Goal: Information Seeking & Learning: Find specific fact

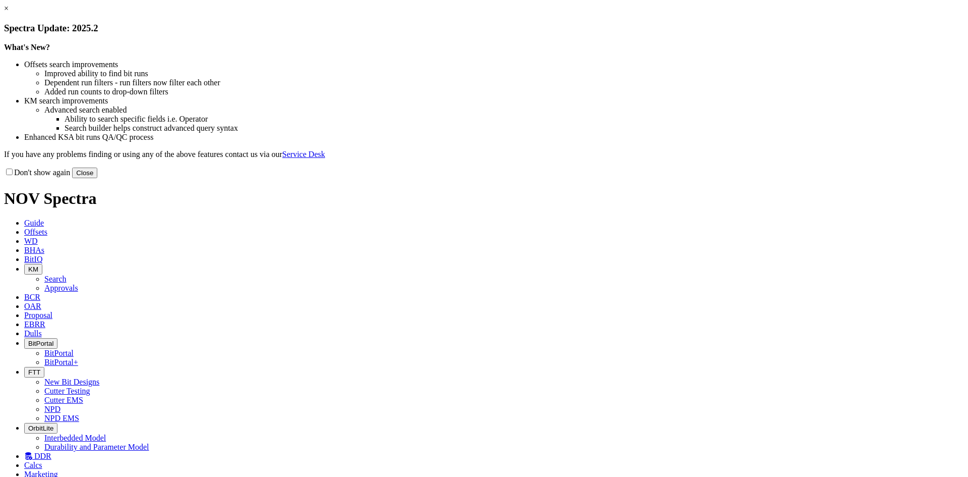
click at [97, 178] on button "Close" at bounding box center [84, 172] width 25 height 11
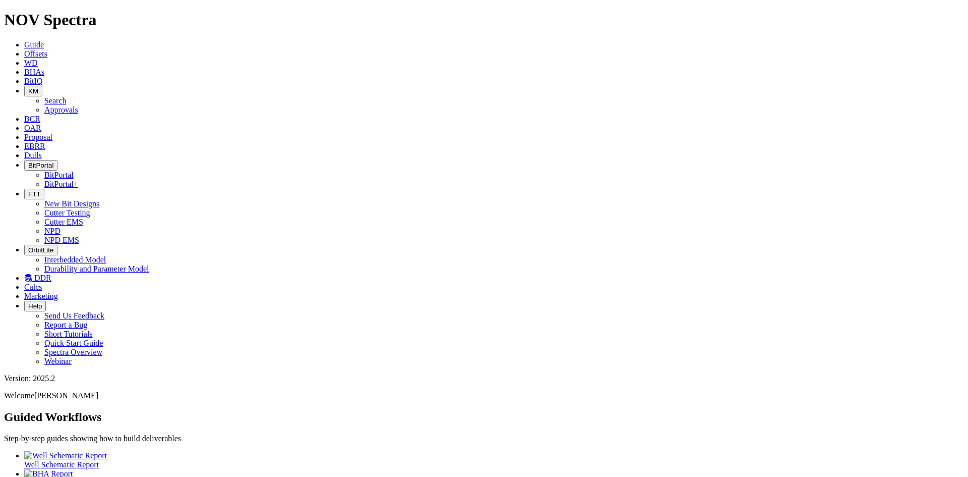
click at [24, 49] on icon at bounding box center [24, 53] width 0 height 9
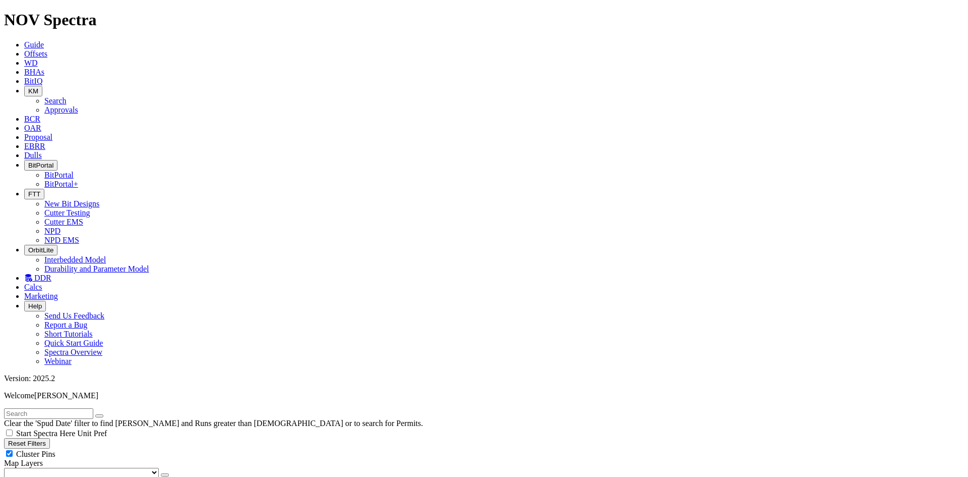
checkbox input "false"
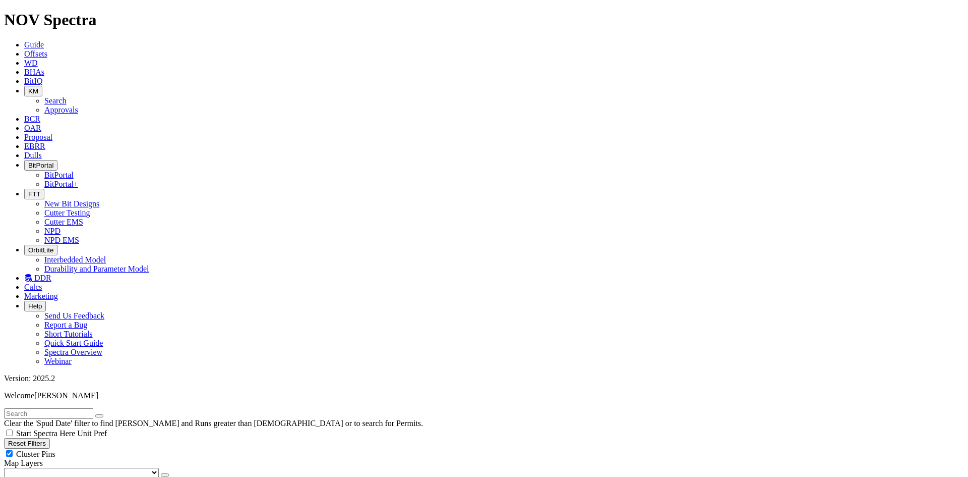
type input "1/1/24"
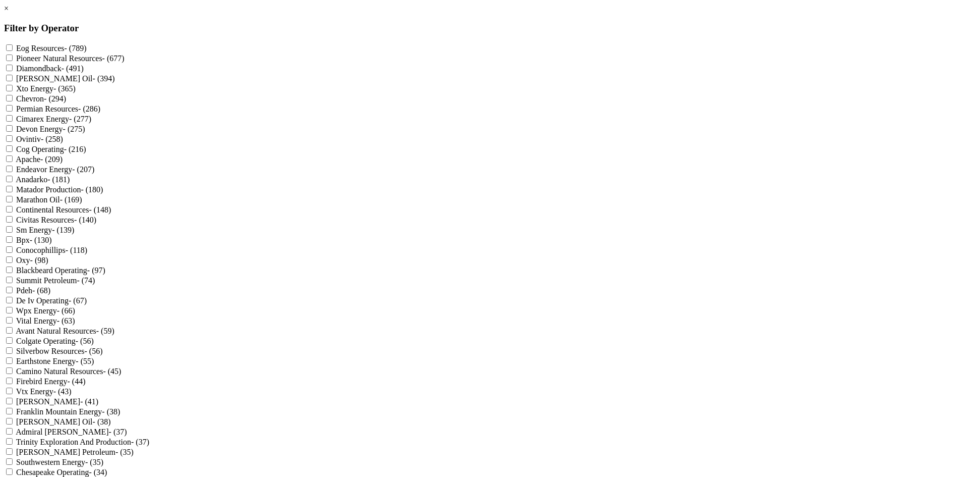
click at [13, 49] on Resources "Eog Resources - (789)" at bounding box center [9, 47] width 7 height 7
checkbox Resources "true"
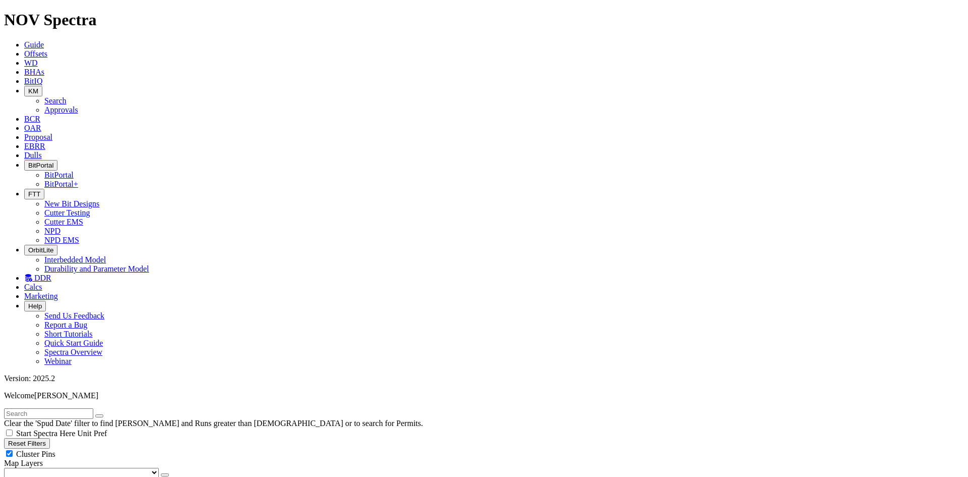
scroll to position [50, 0]
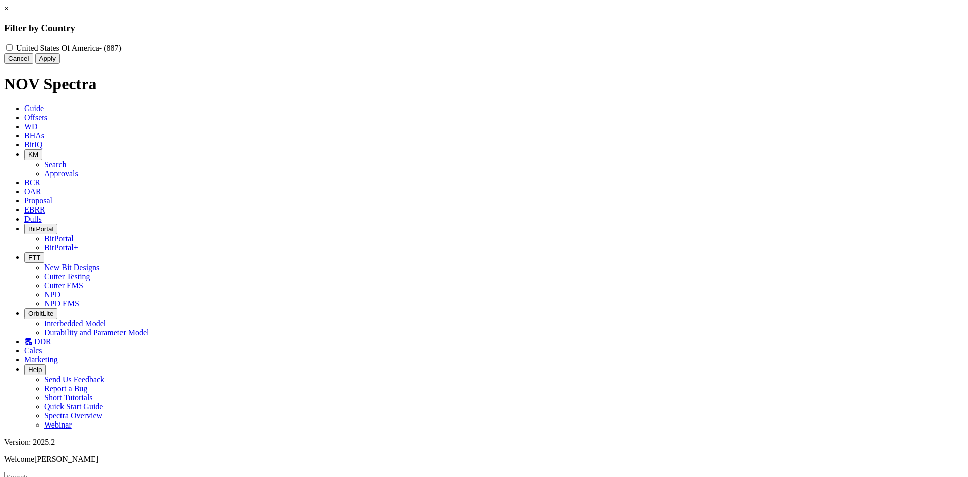
click at [67, 64] on div "× Filter by Country United States Of America - (887) Cancel Apply" at bounding box center [484, 34] width 960 height 60
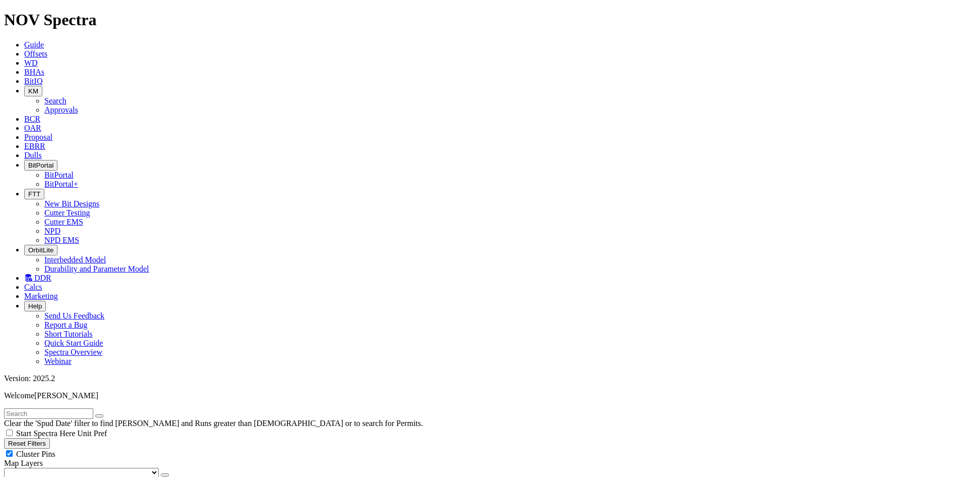
radio input "true"
radio input "false"
click at [55, 449] on span "Cluster Pins" at bounding box center [35, 453] width 39 height 9
checkbox input "false"
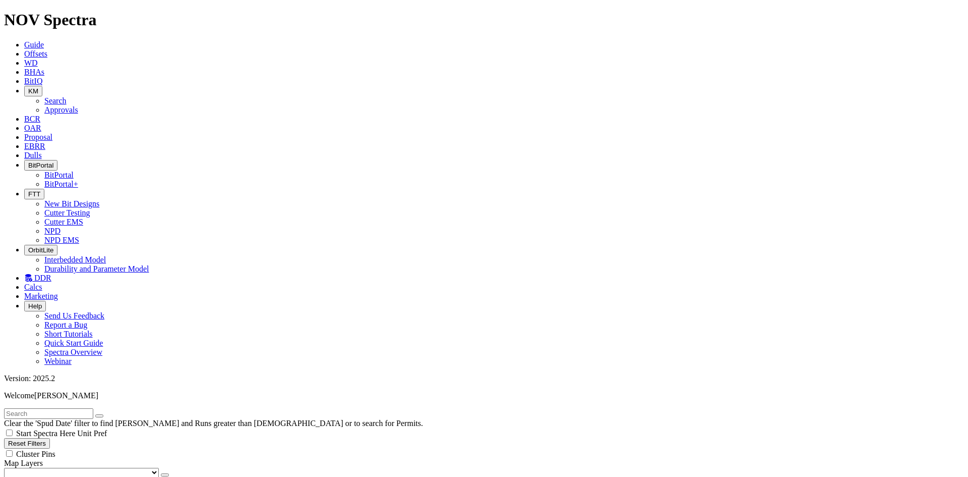
scroll to position [1345, 0]
click at [79, 408] on input "text" at bounding box center [48, 413] width 89 height 11
type input "cenovus"
select select
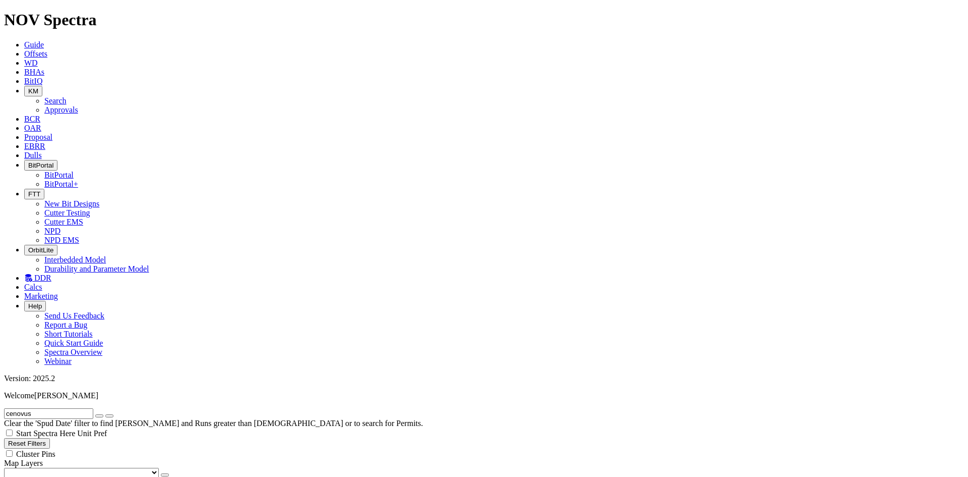
scroll to position [50, 0]
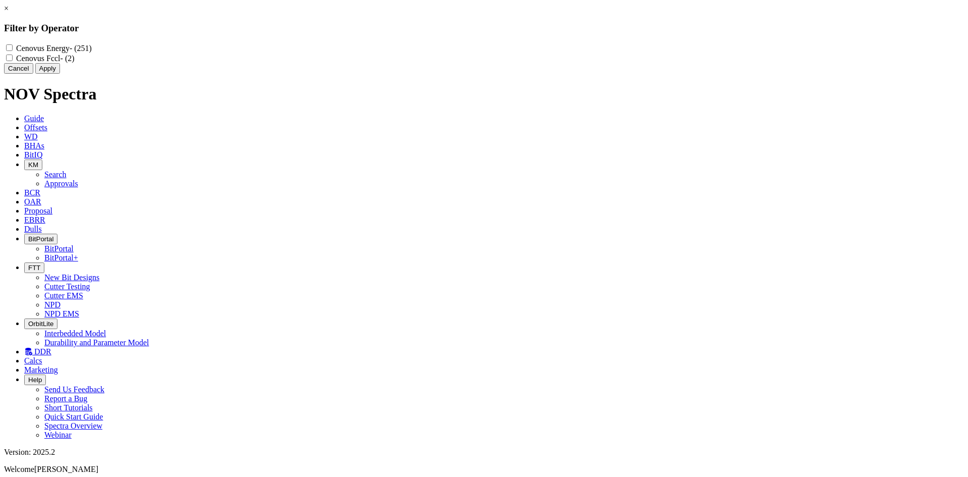
click at [92, 50] on label "Cenovus Energy - (251)" at bounding box center [54, 48] width 76 height 9
click at [13, 50] on Energy "Cenovus Energy - (251)" at bounding box center [9, 47] width 7 height 7
checkbox Energy "true"
click at [60, 74] on button "Apply" at bounding box center [47, 68] width 25 height 11
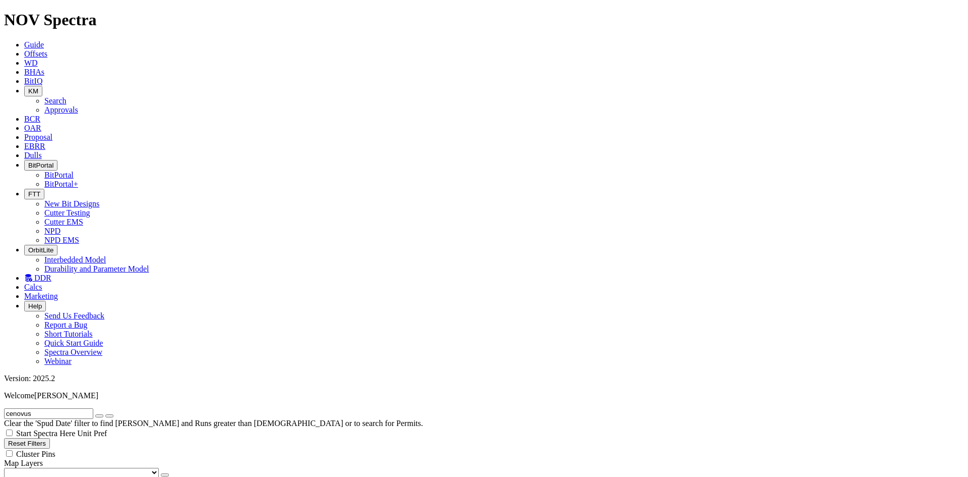
click at [99, 416] on icon "button" at bounding box center [99, 416] width 0 height 0
radio input "false"
radio input "true"
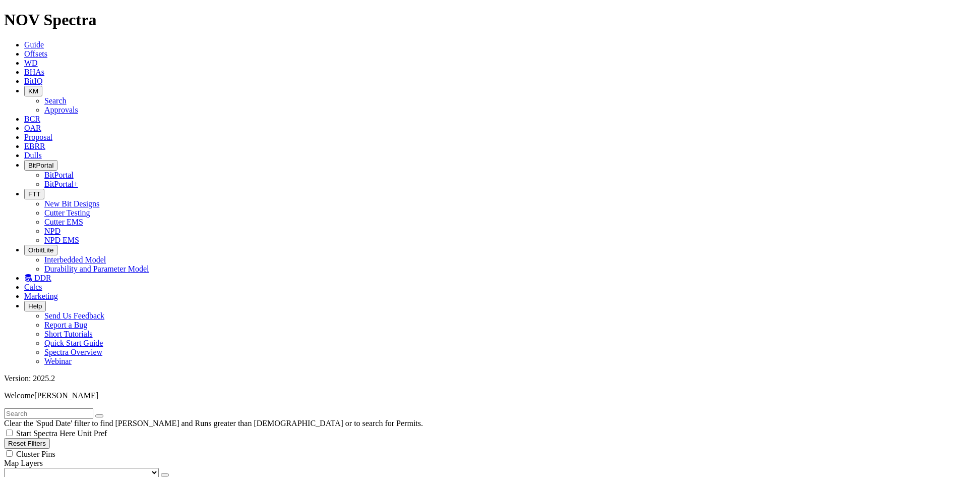
radio input "false"
checkbox input "true"
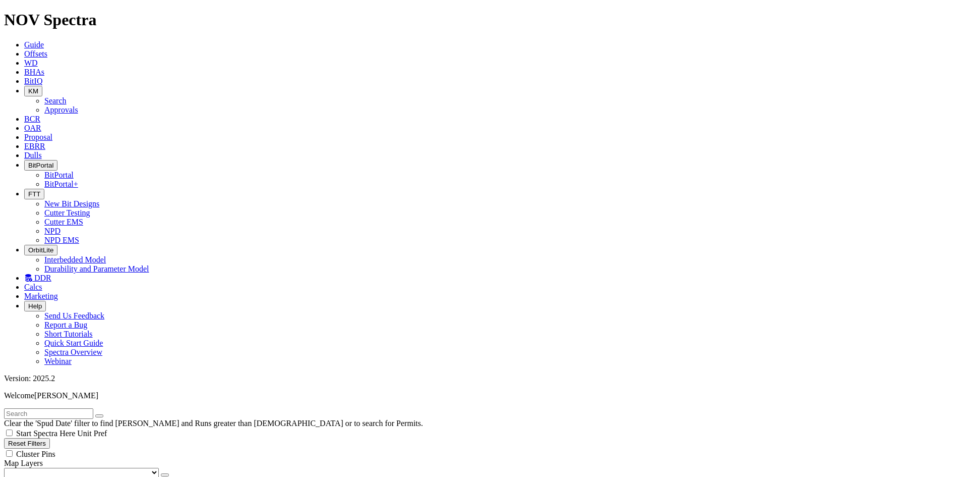
checkbox input "true"
click at [57, 160] on button "BitPortal" at bounding box center [40, 165] width 33 height 11
click at [74, 170] on link "BitPortal" at bounding box center [58, 174] width 29 height 9
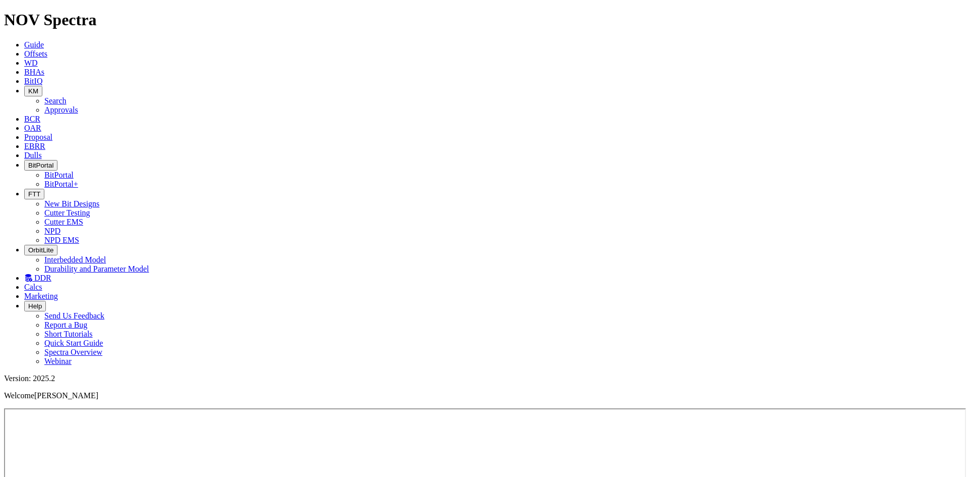
click at [24, 49] on icon at bounding box center [24, 53] width 0 height 9
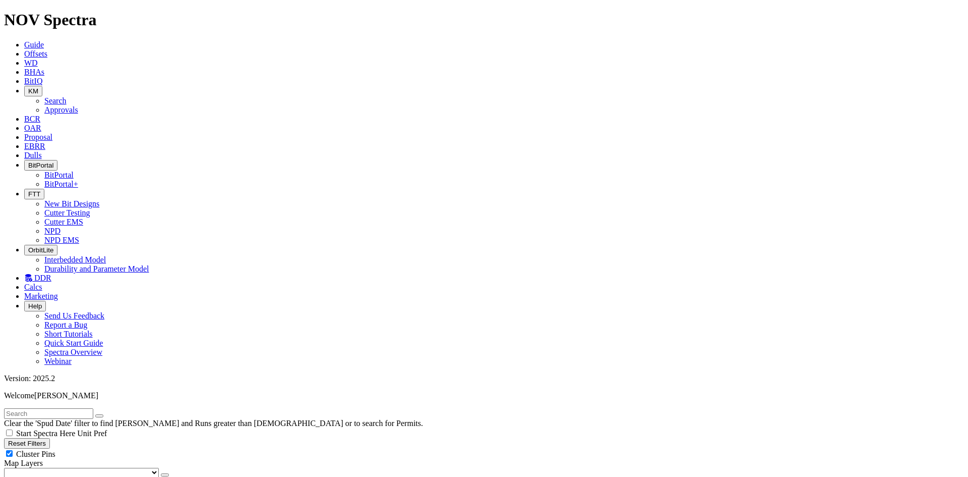
click at [67, 408] on input "text" at bounding box center [48, 413] width 89 height 11
type input "a315143"
radio input "true"
radio input "false"
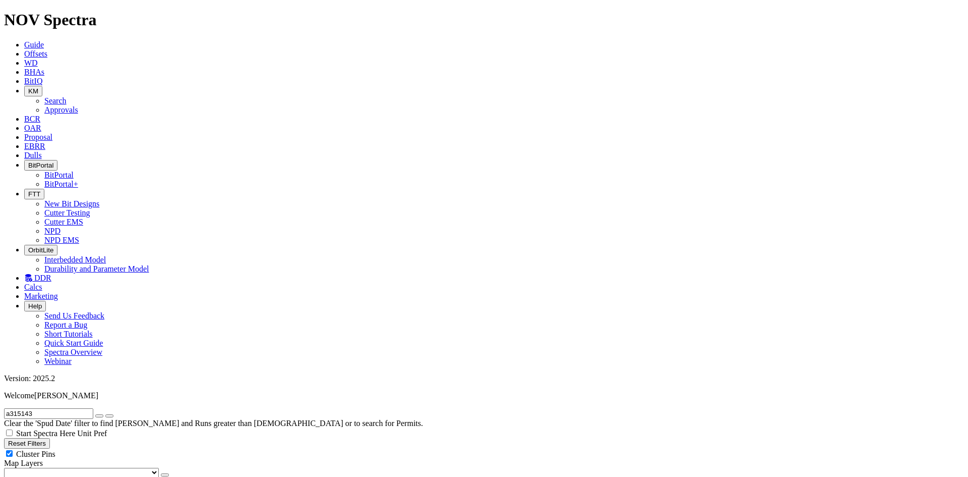
scroll to position [1855, 0]
